Goal: Contribute content

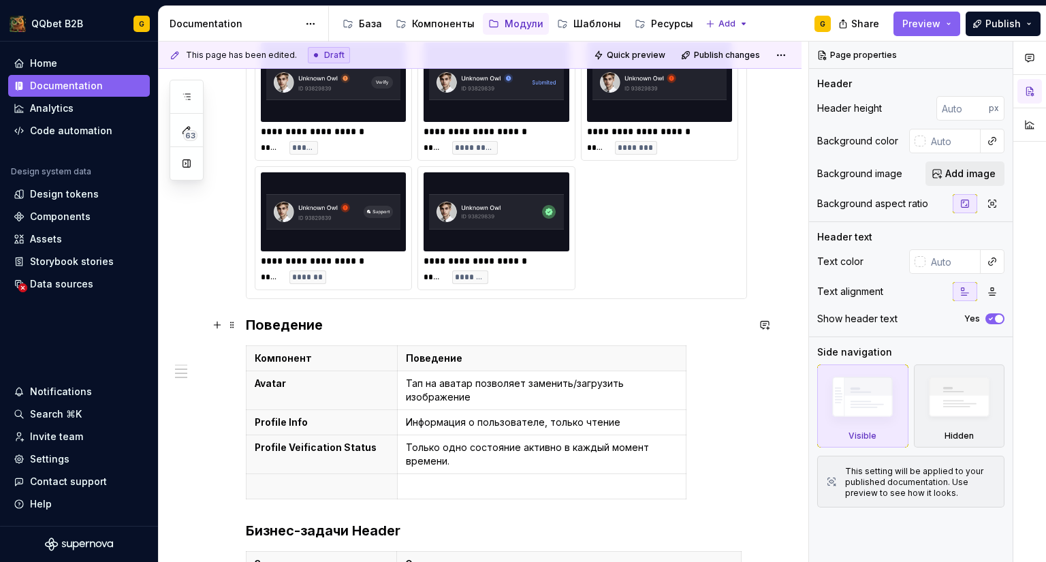
scroll to position [885, 0]
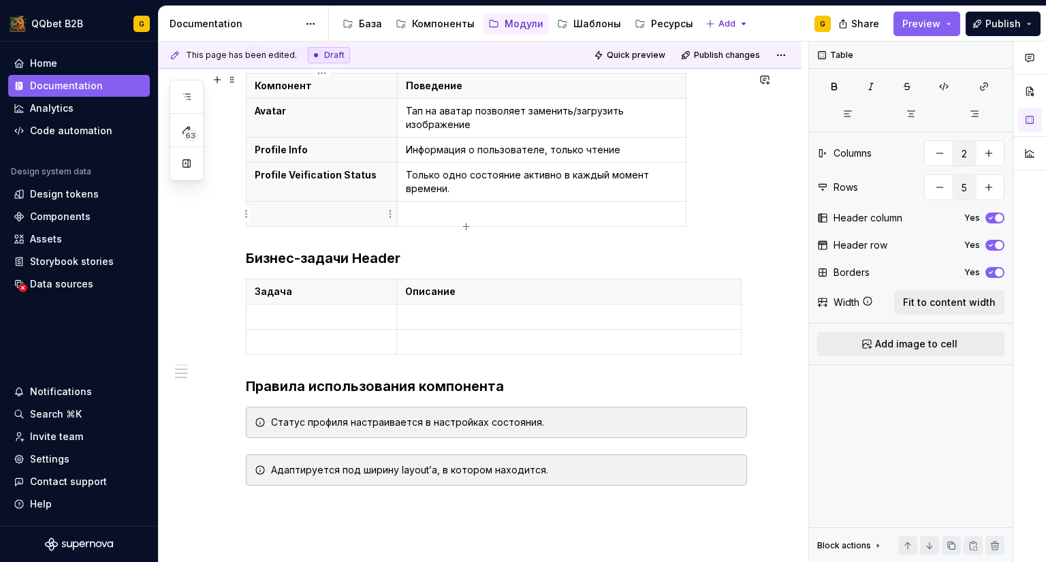
click at [353, 206] on th at bounding box center [321, 214] width 151 height 25
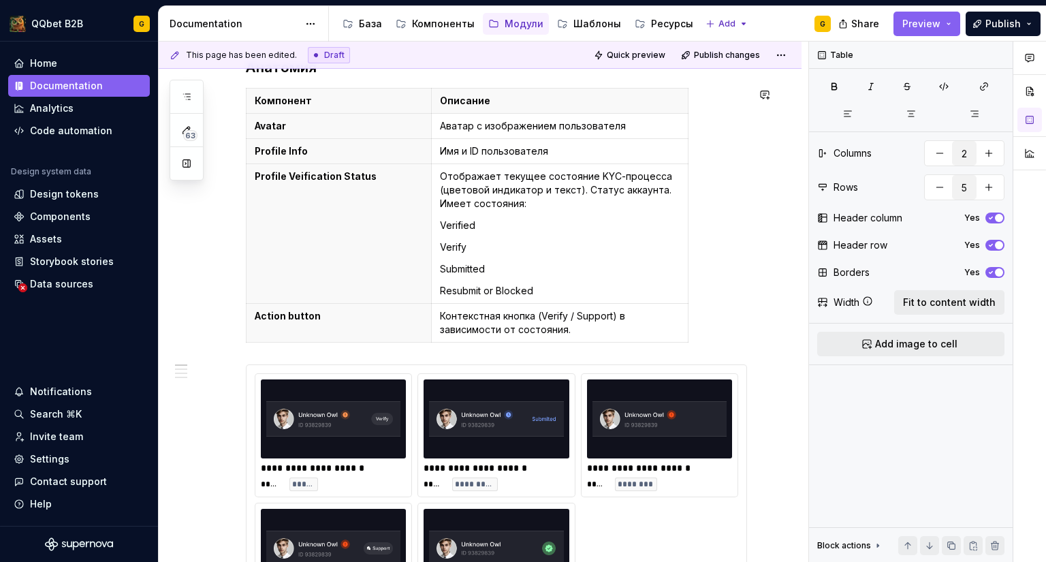
scroll to position [0, 0]
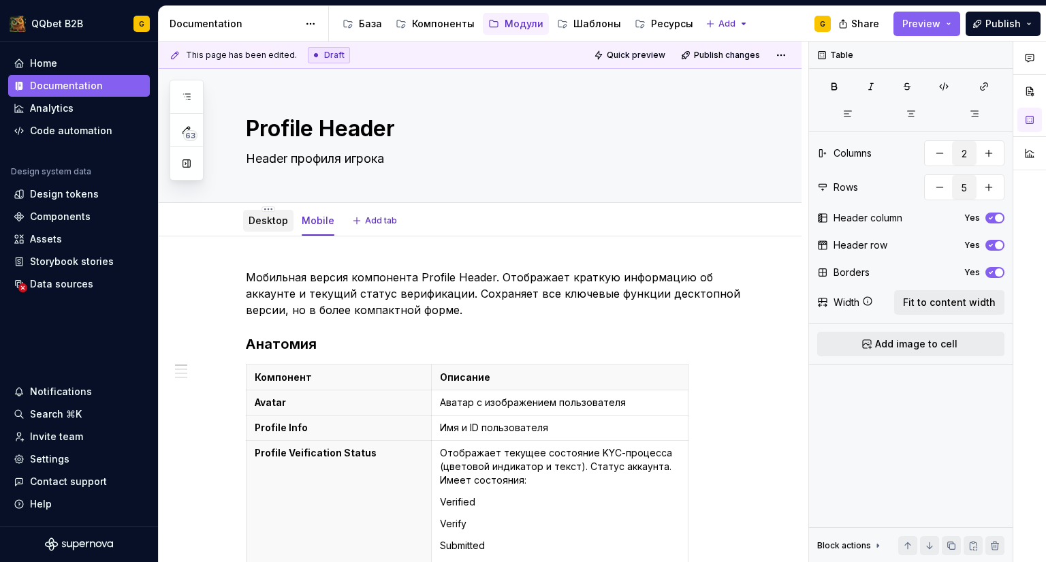
click at [282, 227] on div "Desktop" at bounding box center [268, 220] width 39 height 16
click at [273, 225] on link "Desktop" at bounding box center [268, 220] width 39 height 12
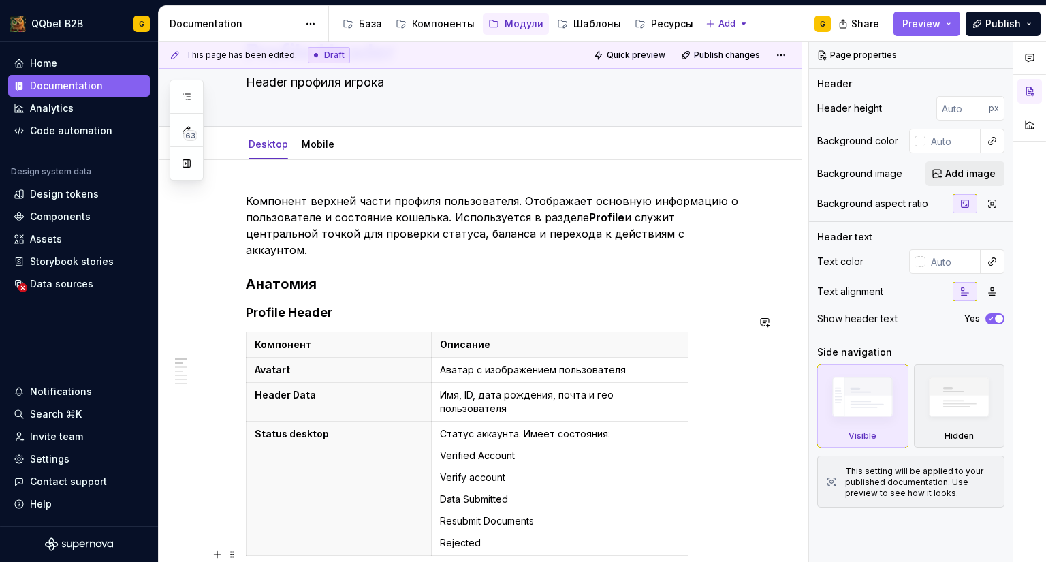
scroll to position [136, 0]
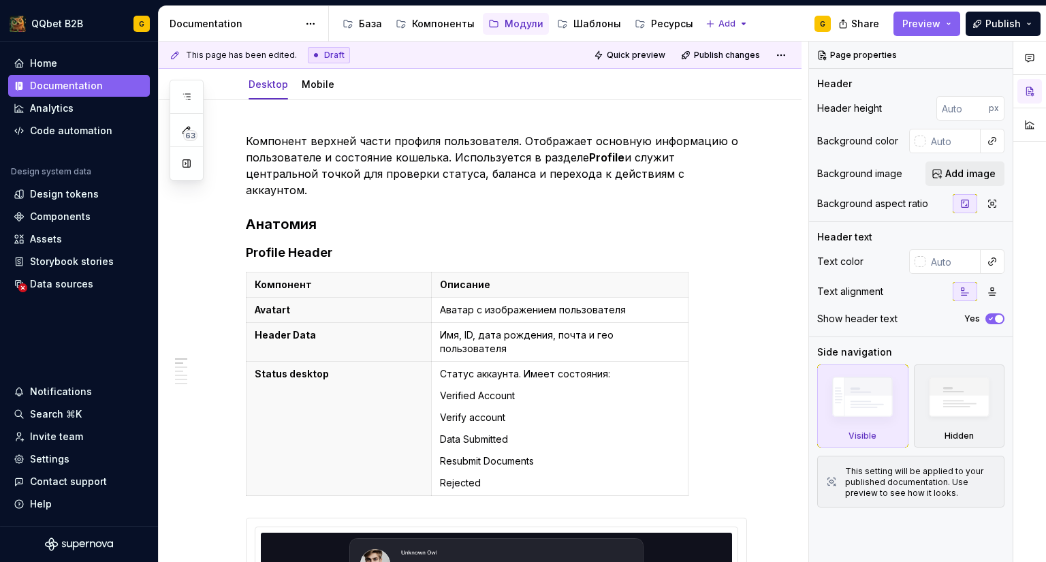
type textarea "*"
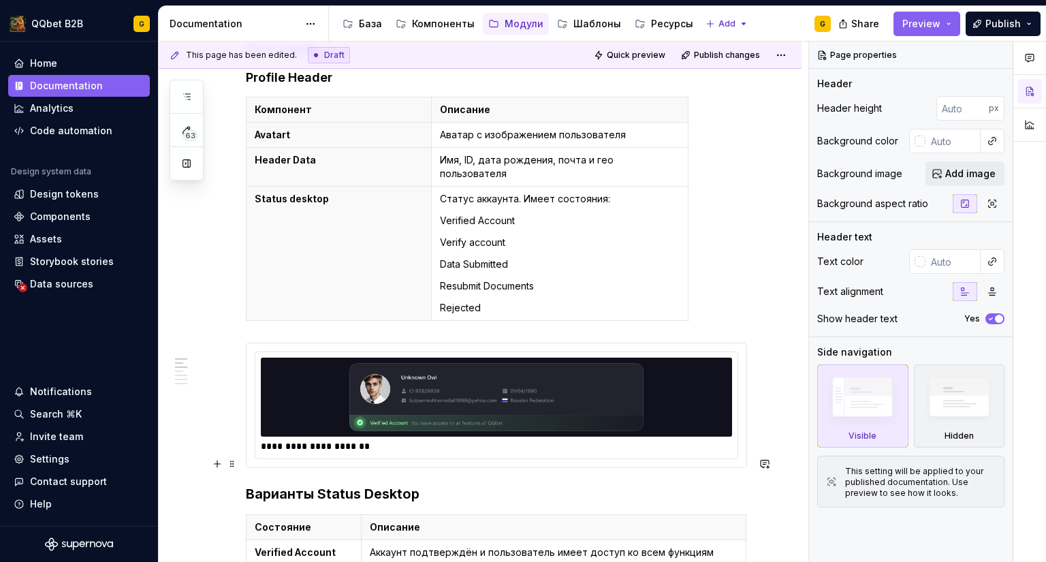
scroll to position [272, 0]
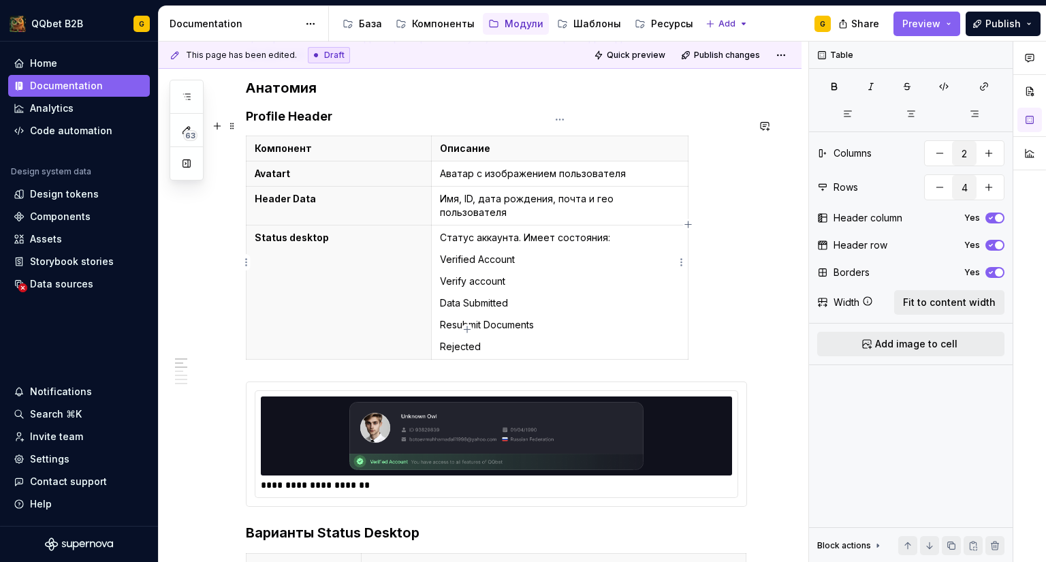
click at [560, 253] on p "Verified Account" at bounding box center [560, 260] width 240 height 14
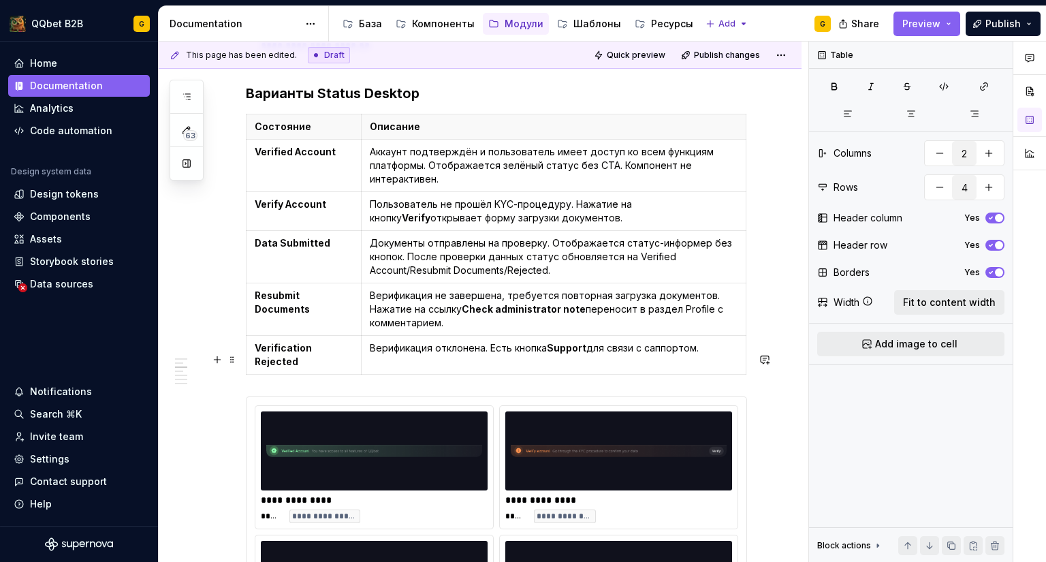
scroll to position [613, 0]
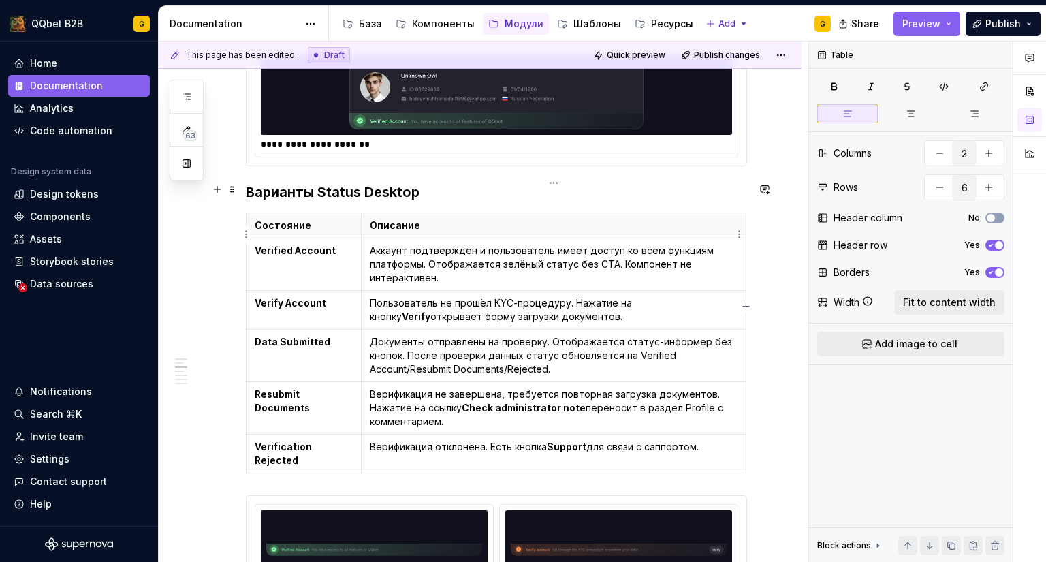
click at [606, 246] on p "Аккаунт подтверждён и пользователь имеет доступ ко всем функциям платформы. Ото…" at bounding box center [554, 264] width 368 height 41
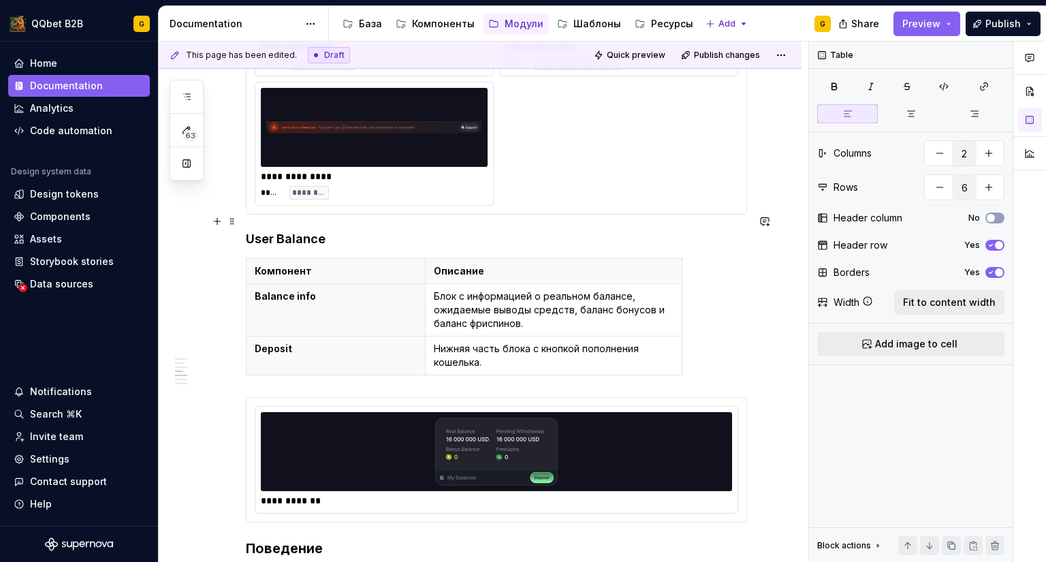
scroll to position [1362, 0]
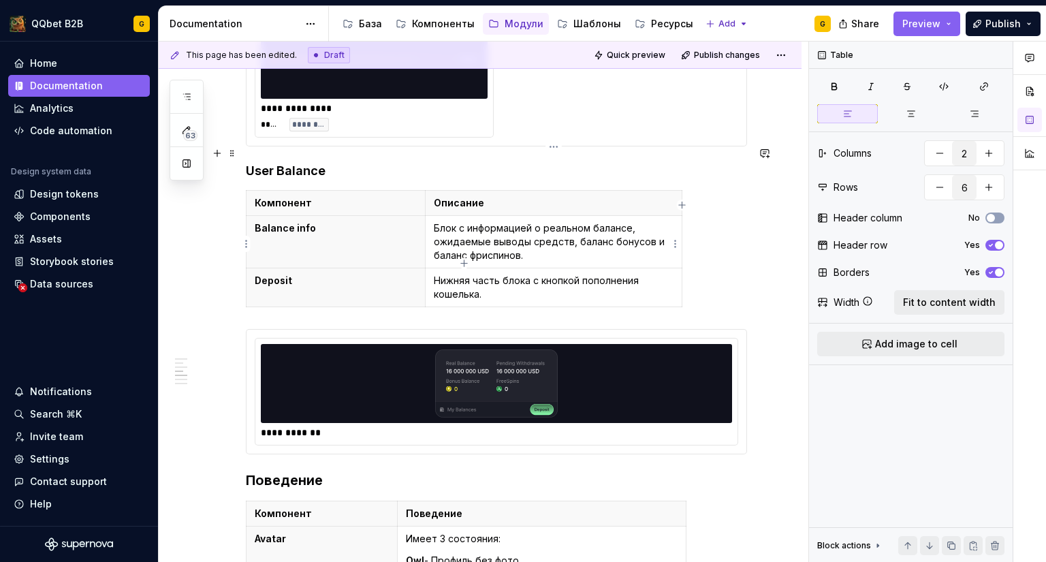
type input "3"
click at [518, 274] on p "Нижняя часть блока с кнопкой пополнения кошелька." at bounding box center [554, 287] width 240 height 27
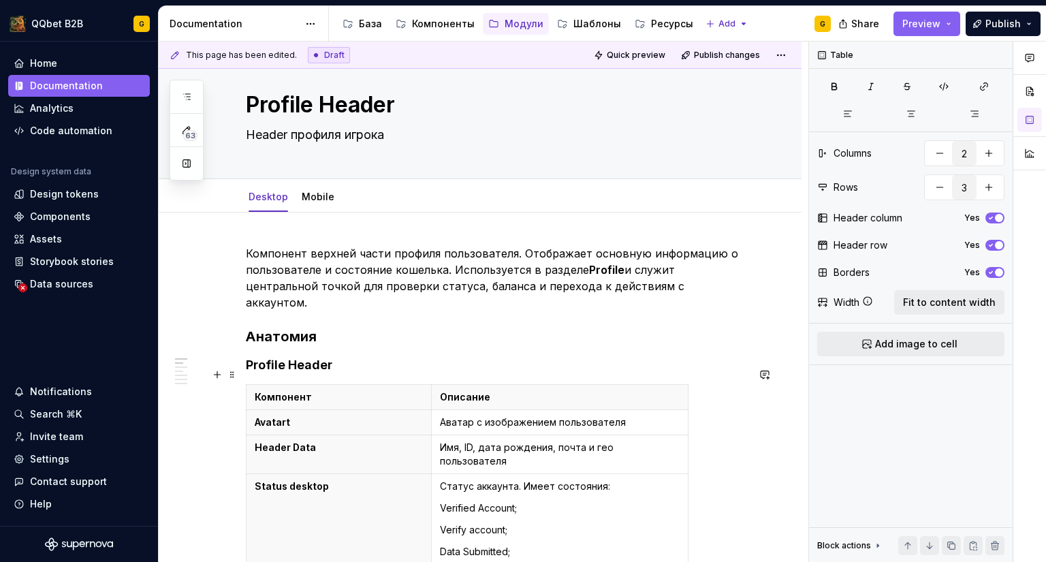
scroll to position [0, 0]
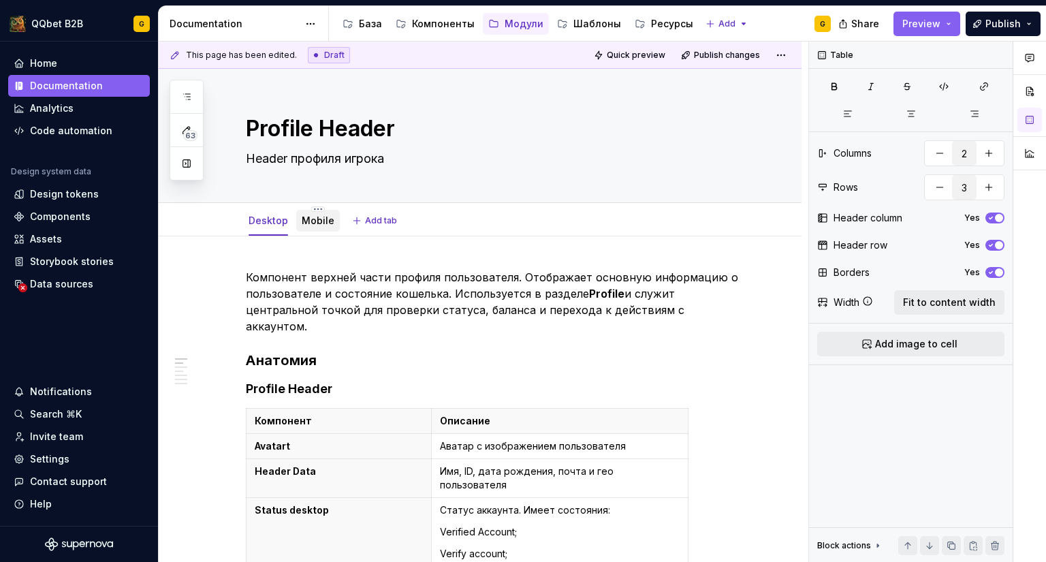
click at [320, 229] on div "Mobile" at bounding box center [318, 221] width 44 height 22
click at [315, 220] on link "Mobile" at bounding box center [318, 220] width 33 height 12
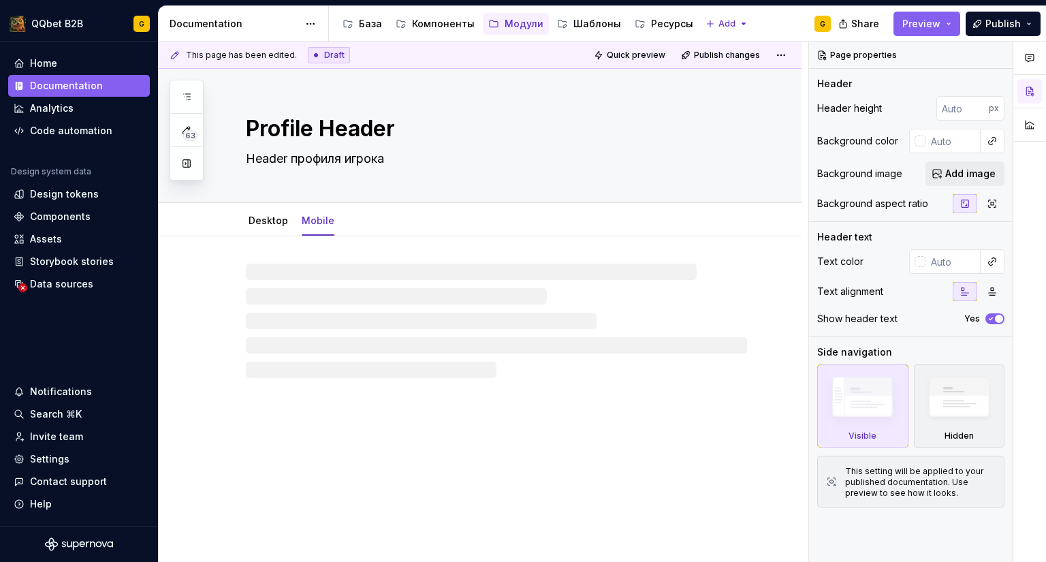
type textarea "*"
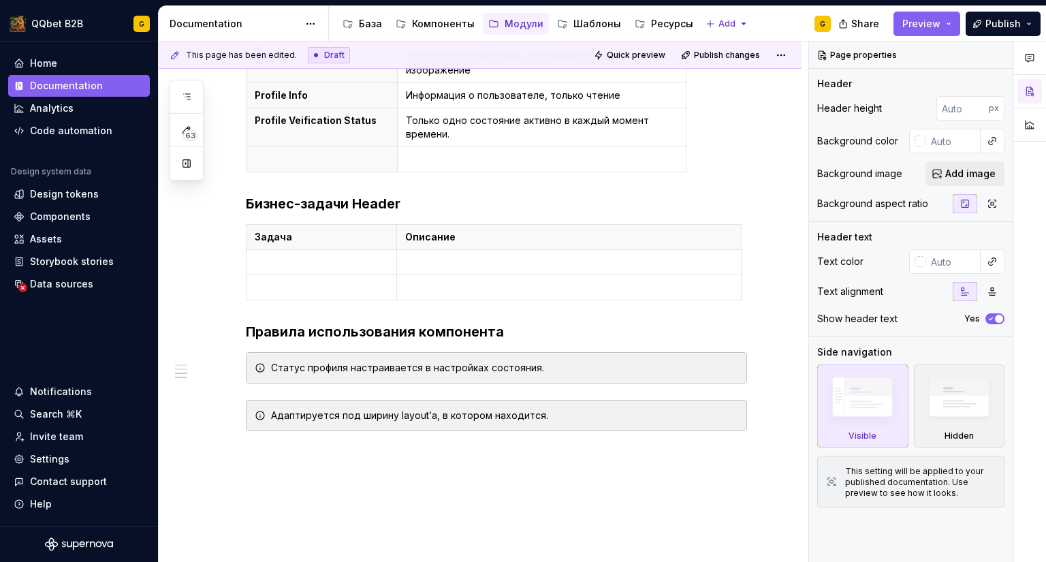
scroll to position [953, 0]
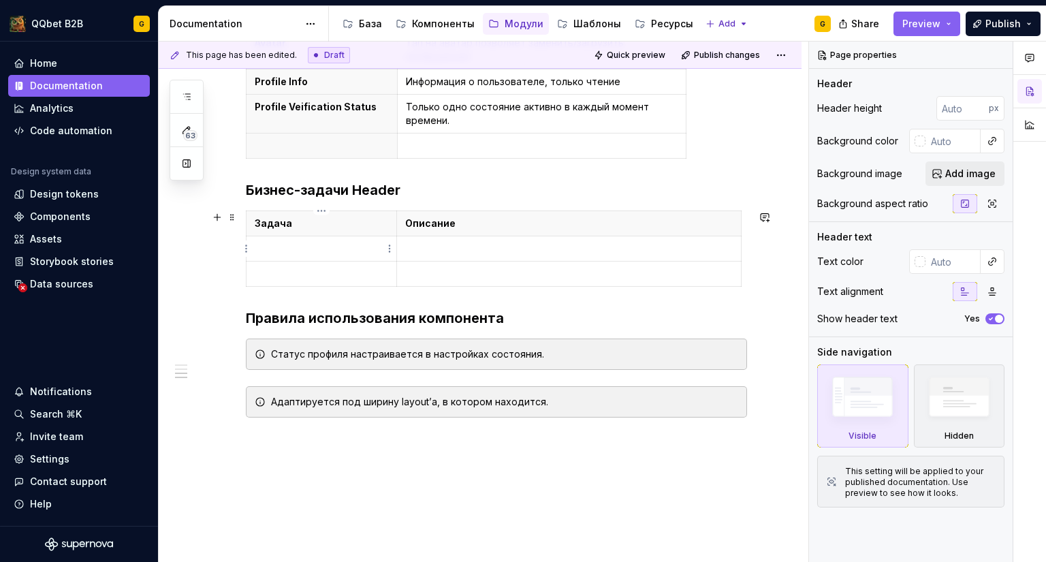
click at [298, 251] on p at bounding box center [321, 249] width 133 height 14
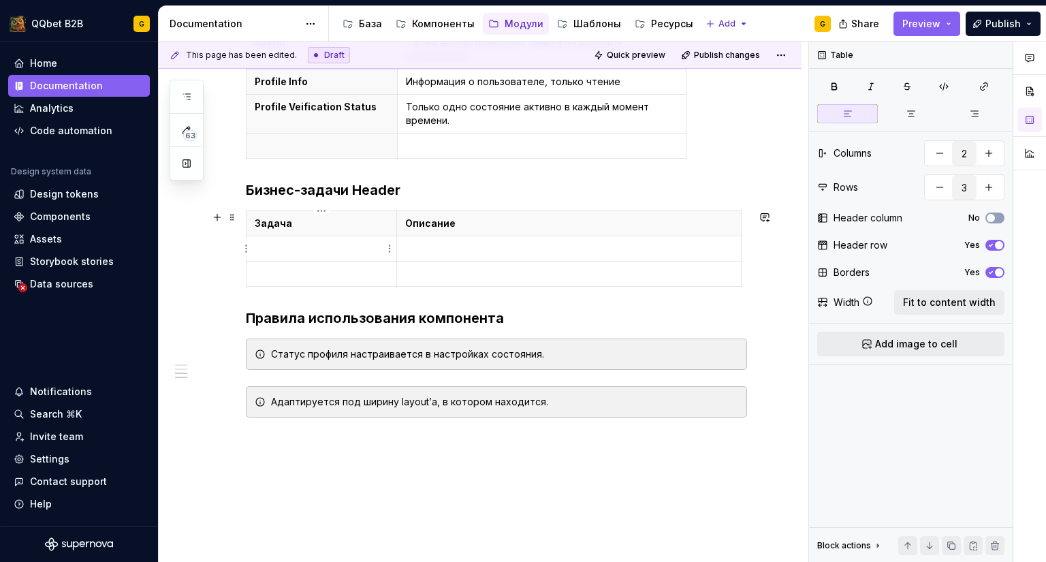
paste div
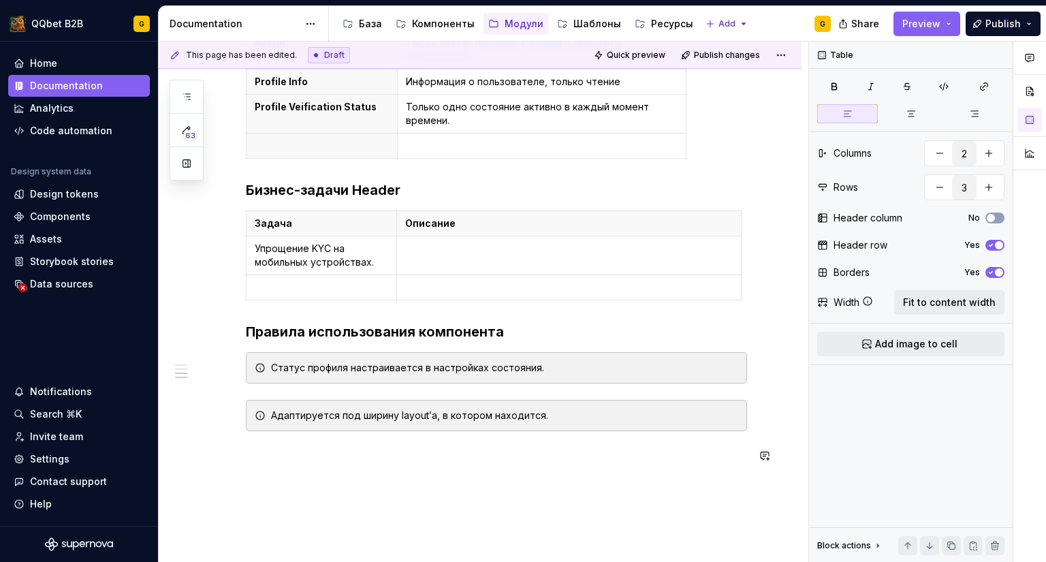
type textarea "*"
click at [325, 297] on div "Задача Описание Упрощение KYC на мобильных устройствах." at bounding box center [496, 257] width 501 height 95
click at [327, 286] on p at bounding box center [321, 288] width 133 height 14
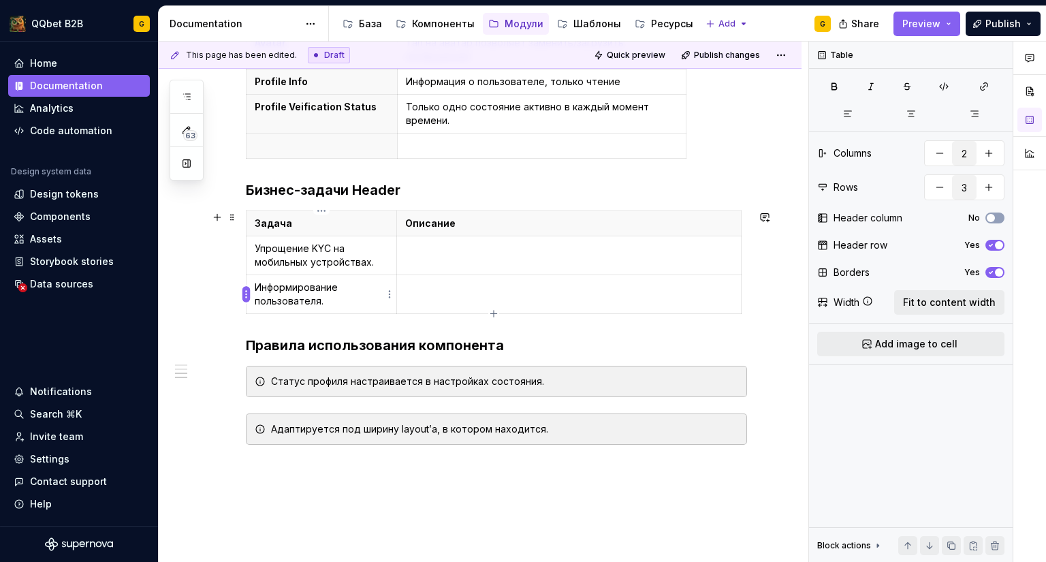
click at [244, 287] on html "QQbet B2B G Home Documentation Analytics Code automation Design system data Des…" at bounding box center [523, 281] width 1046 height 562
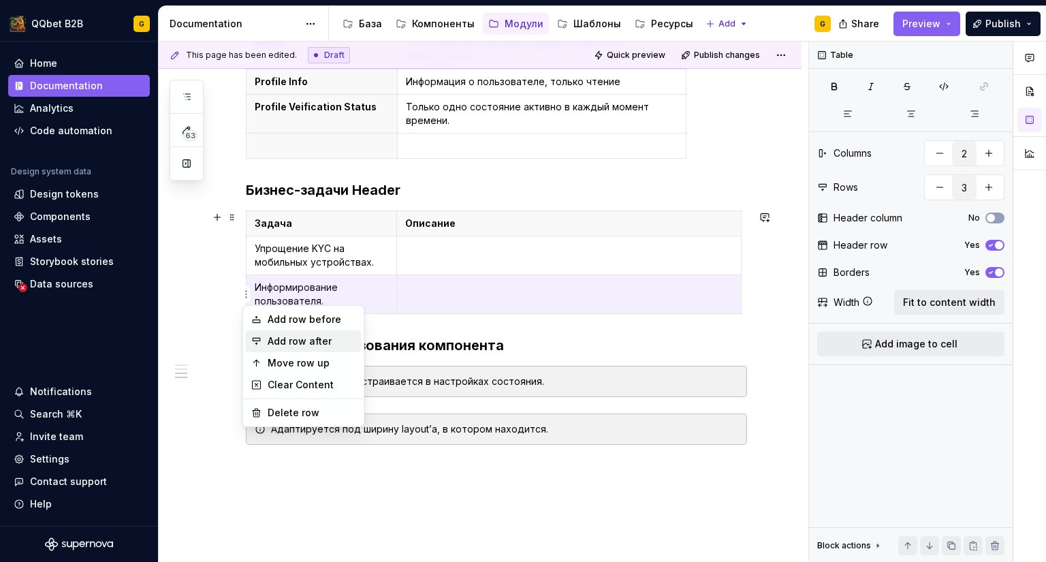
click at [292, 336] on div "Add row after" at bounding box center [312, 341] width 89 height 14
type input "4"
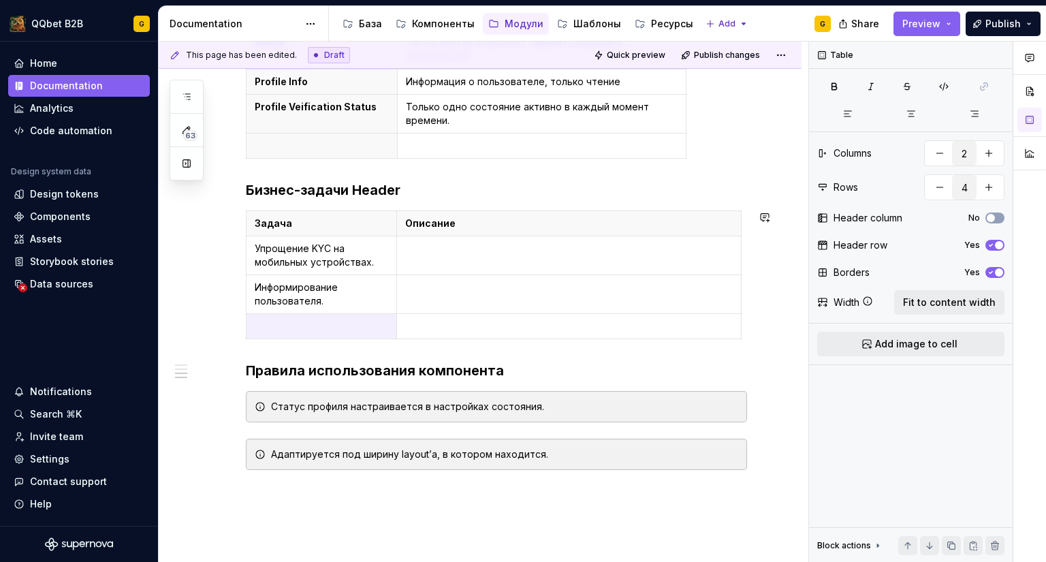
type textarea "*"
click at [319, 325] on p at bounding box center [321, 326] width 133 height 14
click at [250, 325] on html "QQbet B2B G Home Documentation Analytics Code automation Design system data Des…" at bounding box center [523, 281] width 1046 height 562
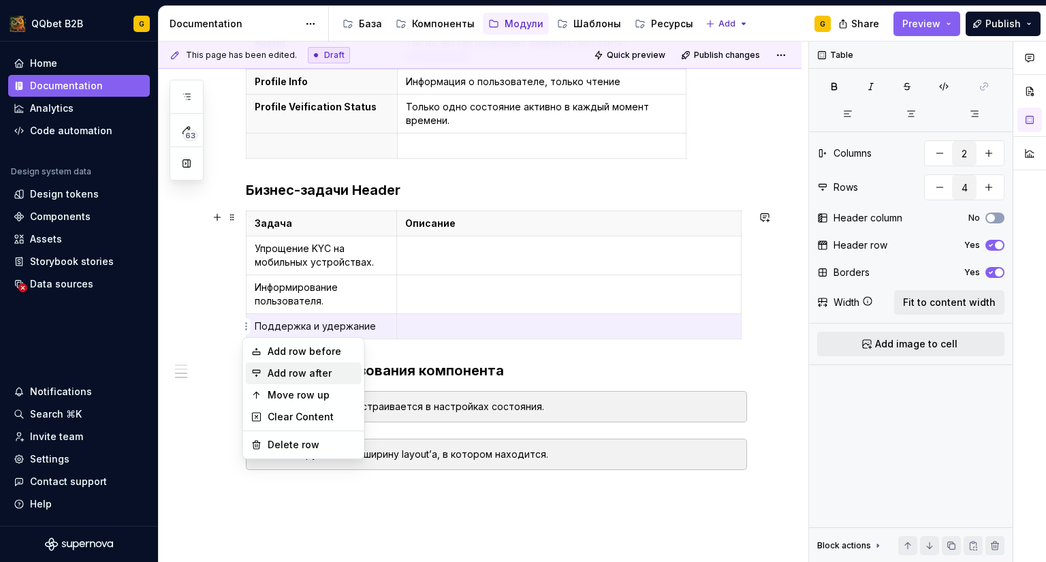
click at [261, 375] on div "Add row after" at bounding box center [304, 373] width 116 height 22
type input "5"
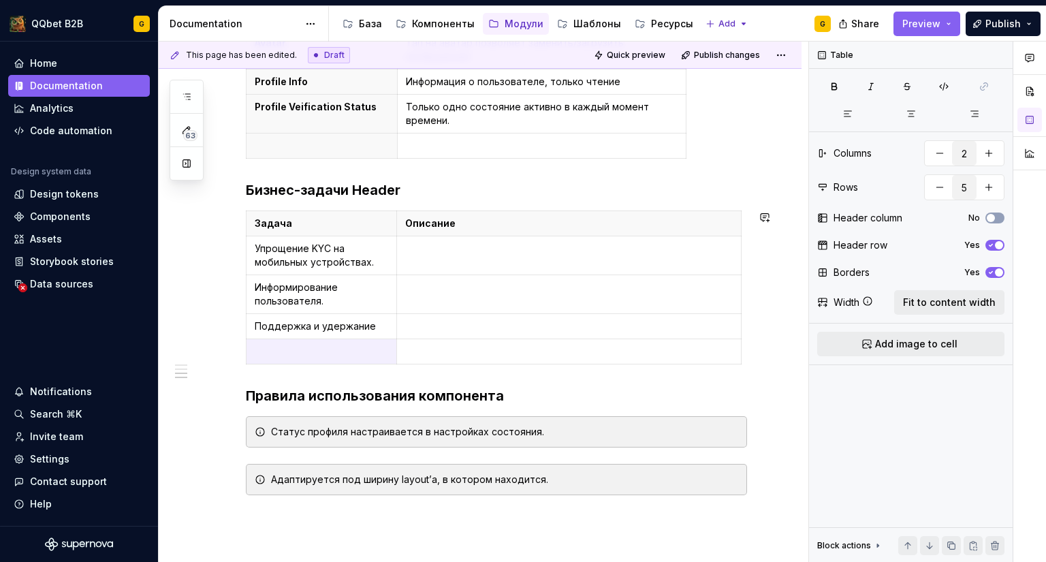
type textarea "*"
click at [330, 360] on td at bounding box center [321, 351] width 150 height 25
click at [313, 349] on p at bounding box center [321, 352] width 133 height 14
click at [248, 347] on html "QQbet B2B G Home Documentation Analytics Code automation Design system data Des…" at bounding box center [523, 281] width 1046 height 562
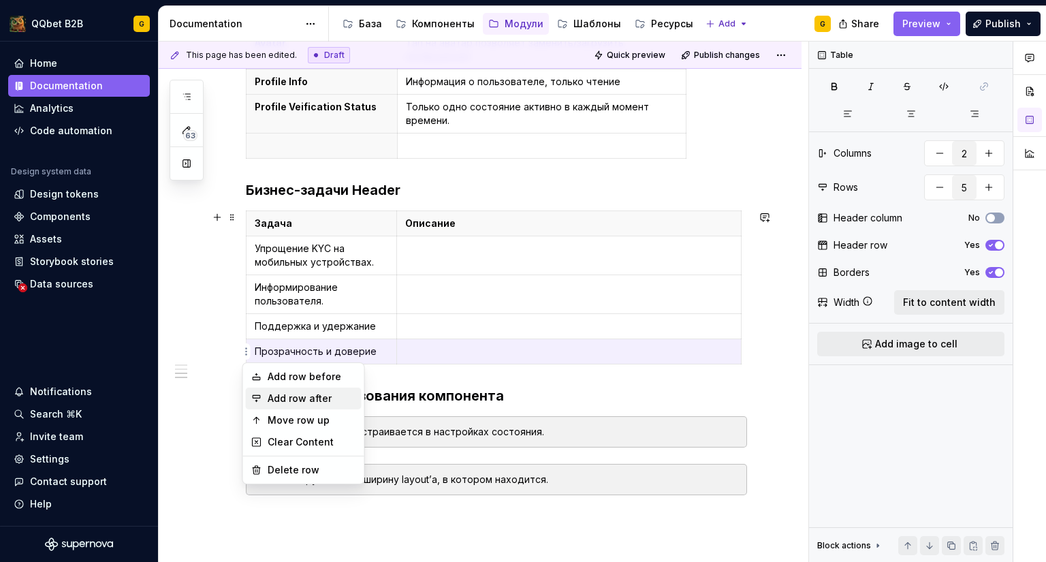
click at [272, 391] on div "Add row after" at bounding box center [304, 398] width 116 height 22
type input "6"
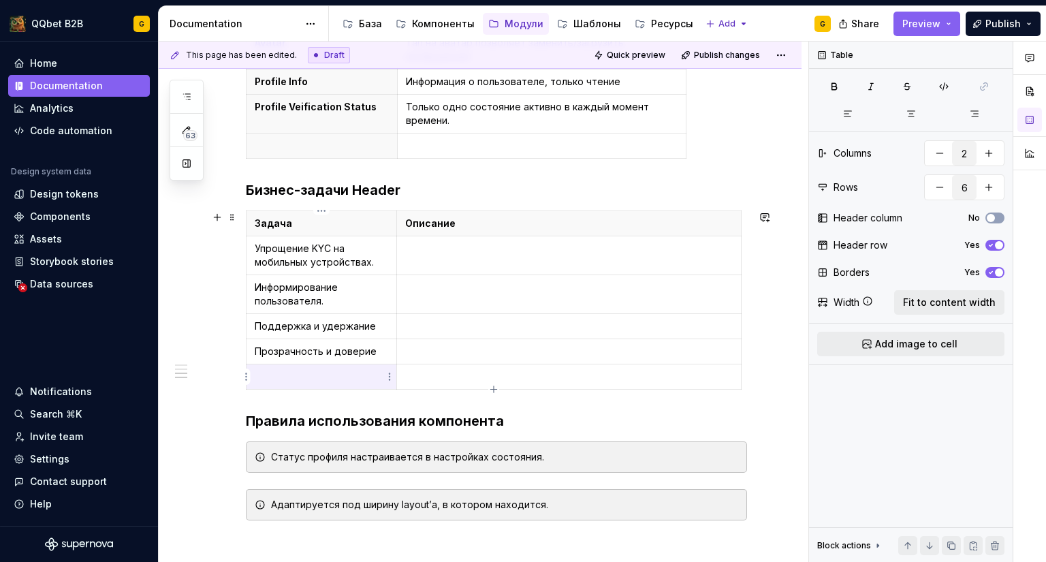
click at [357, 367] on td at bounding box center [321, 376] width 150 height 25
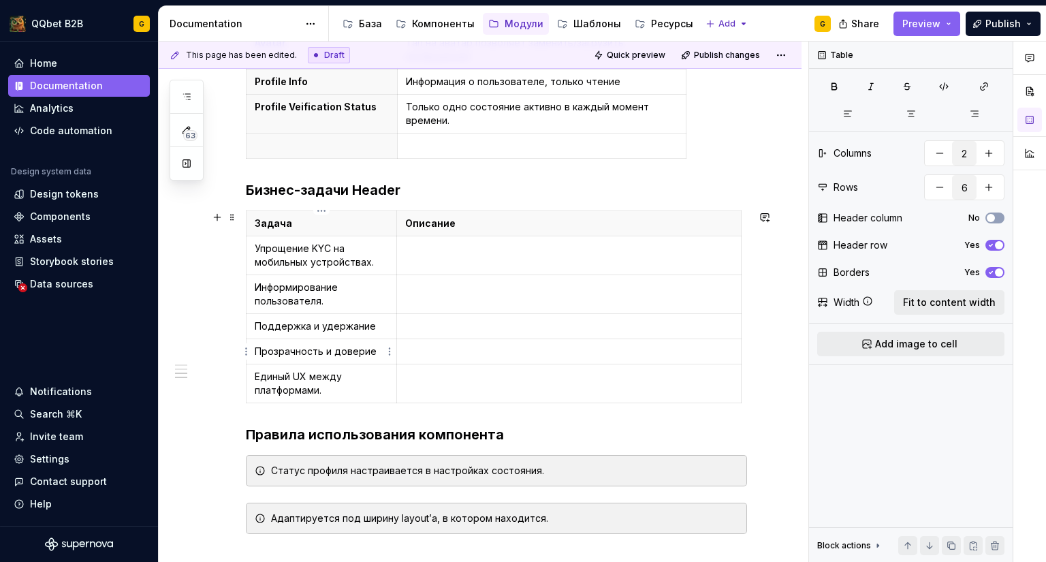
click at [382, 351] on p "Прозрачность и доверие" at bounding box center [321, 352] width 133 height 14
click at [382, 326] on p "Поддержка и удержание" at bounding box center [321, 326] width 133 height 14
click at [286, 225] on p "Задача" at bounding box center [321, 224] width 133 height 14
click at [485, 244] on p at bounding box center [568, 249] width 327 height 14
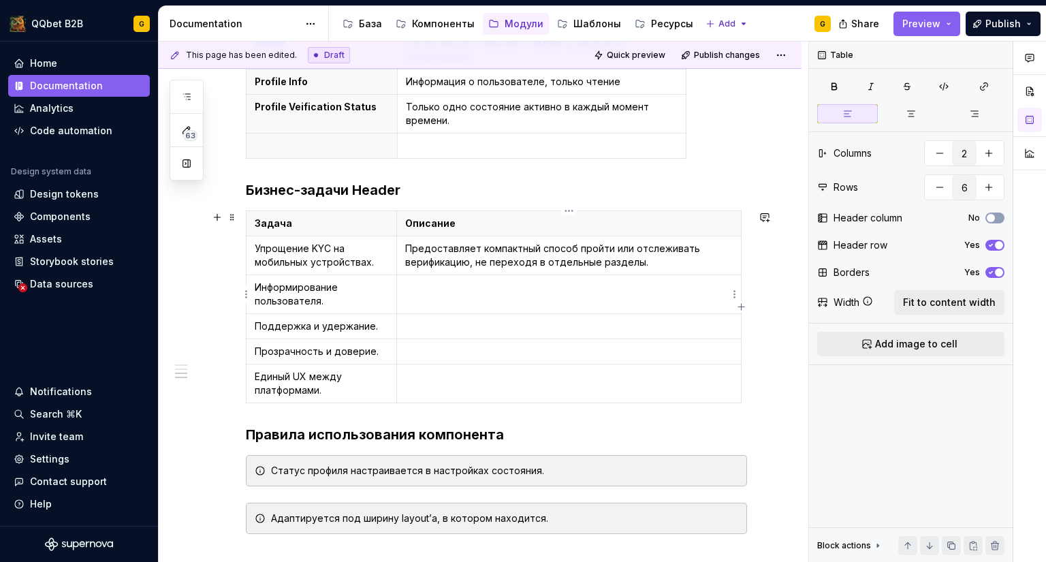
click at [459, 295] on td at bounding box center [568, 294] width 345 height 39
click at [466, 332] on td at bounding box center [568, 326] width 345 height 25
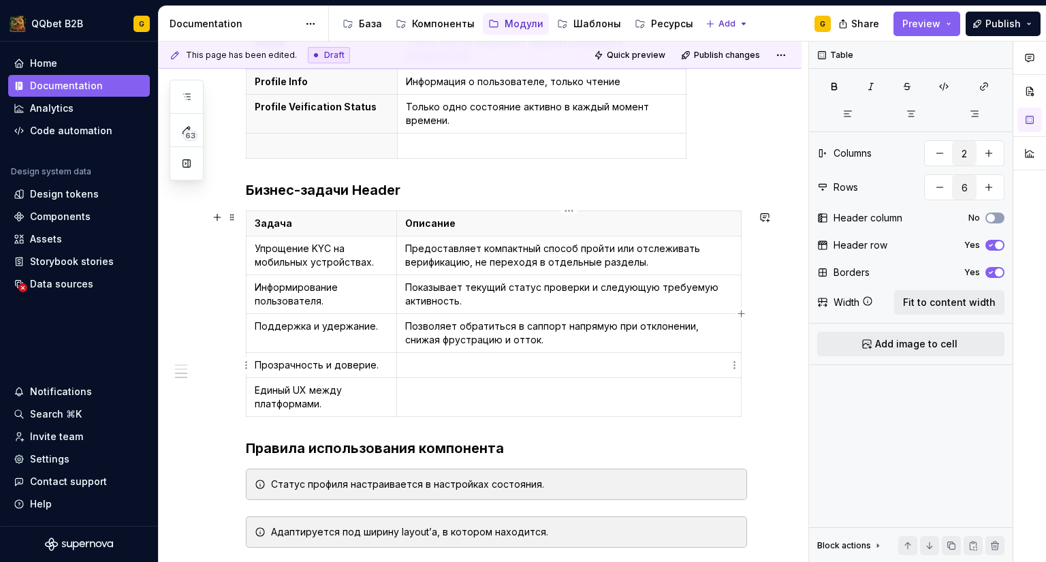
click at [517, 369] on p at bounding box center [568, 365] width 327 height 14
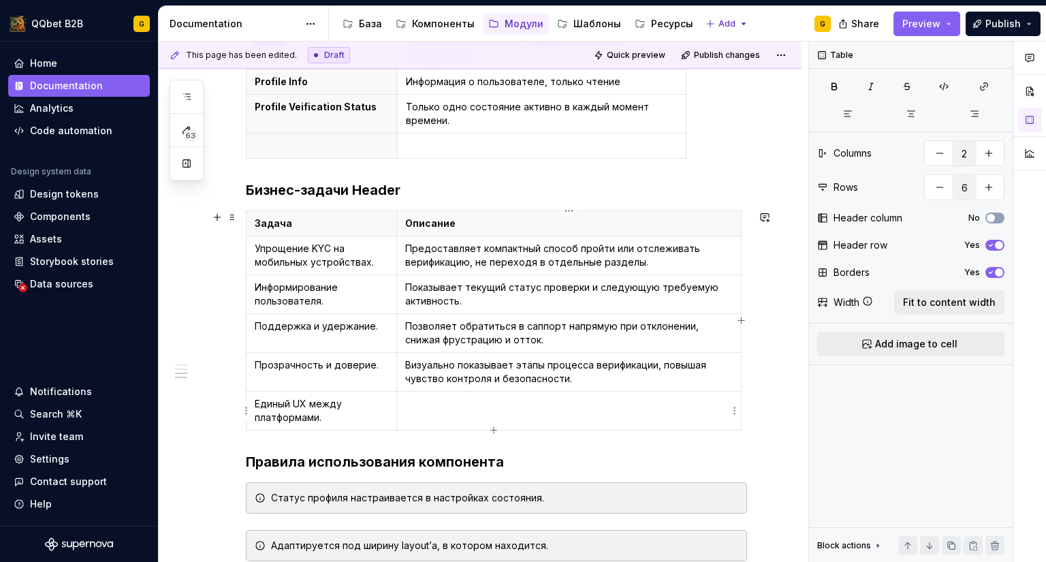
click at [475, 410] on p at bounding box center [568, 404] width 327 height 14
click at [539, 418] on td at bounding box center [568, 410] width 345 height 39
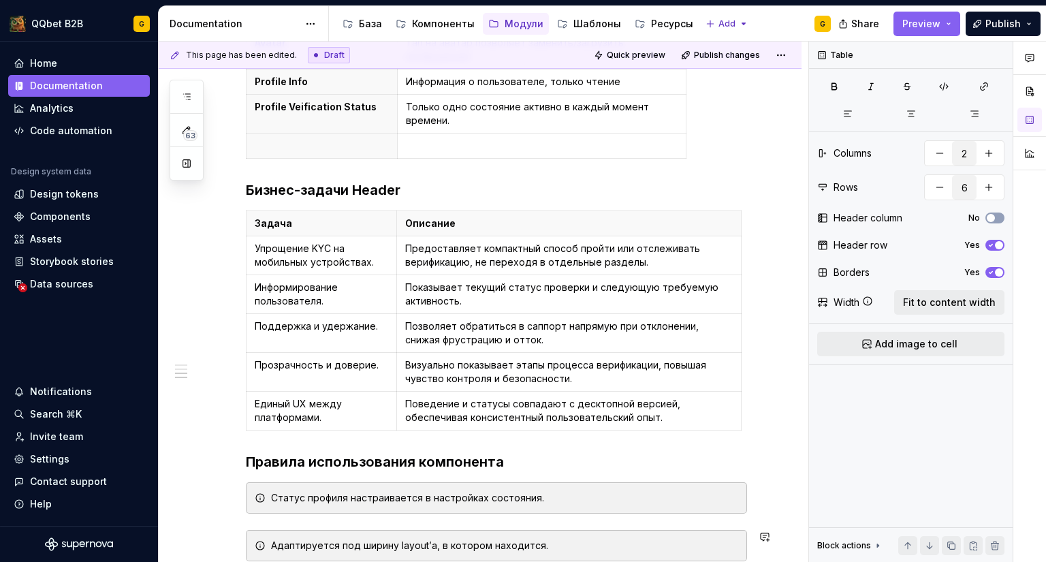
type textarea "*"
